Goal: Find specific page/section: Find specific page/section

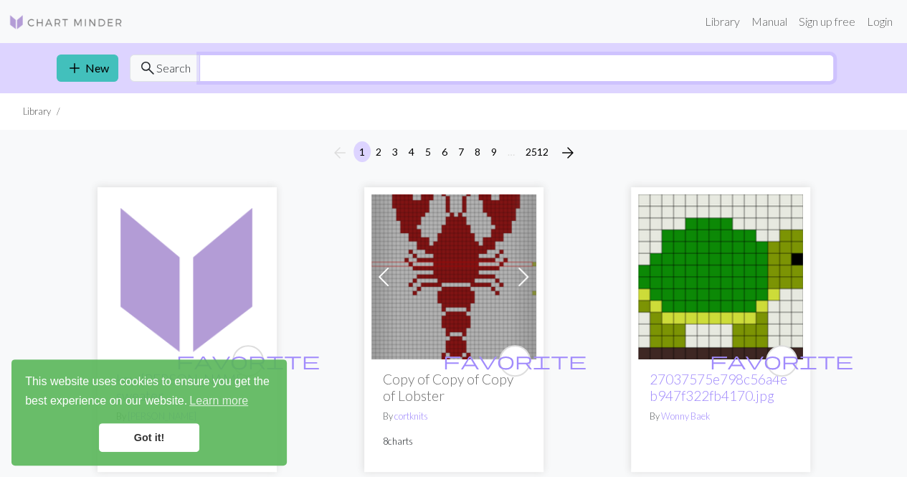
click at [317, 77] on input "text" at bounding box center [516, 67] width 634 height 27
type input "1"
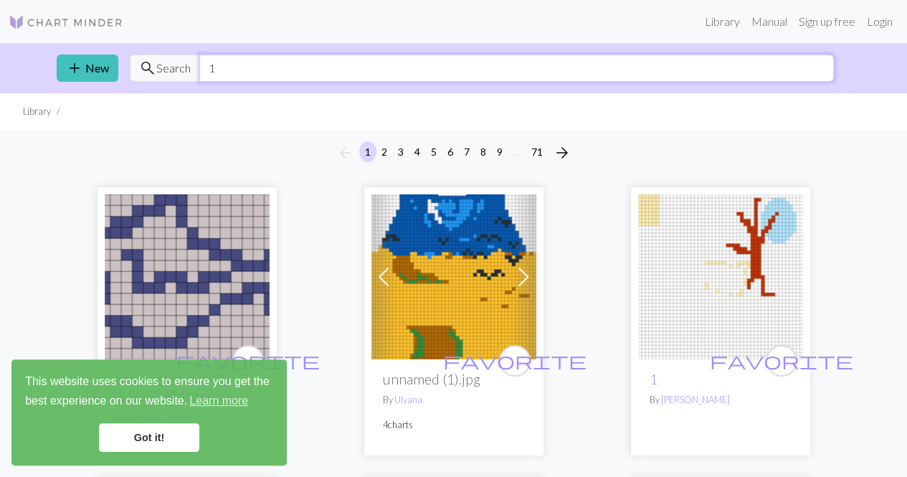
click at [351, 74] on input "1" at bounding box center [516, 67] width 634 height 27
click at [351, 73] on input "1" at bounding box center [516, 67] width 634 height 27
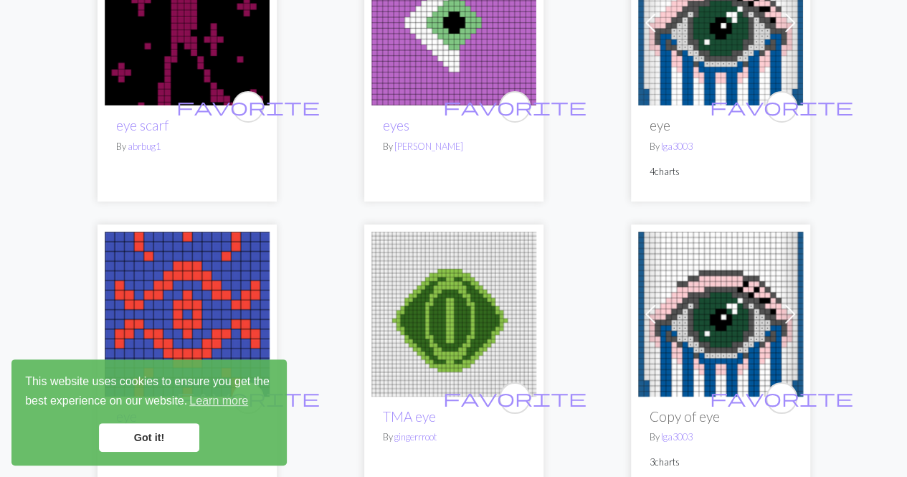
scroll to position [2653, 0]
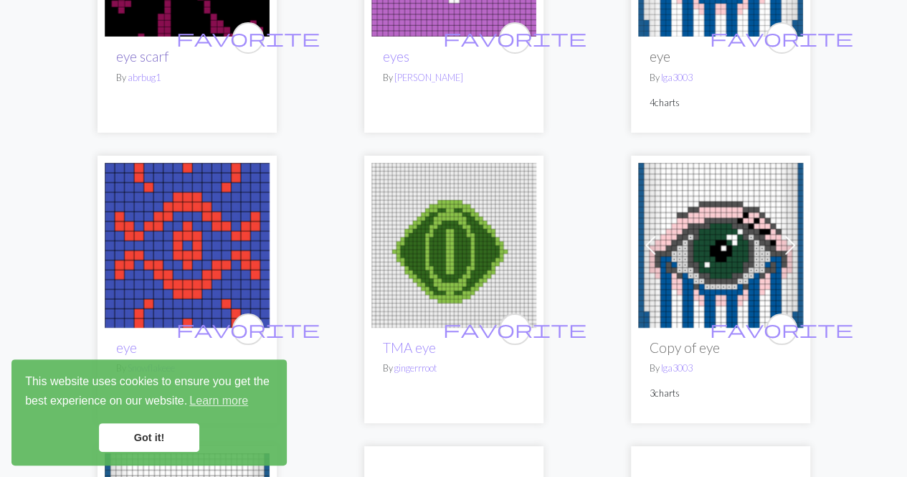
type input "eye"
